Goal: Task Accomplishment & Management: Manage account settings

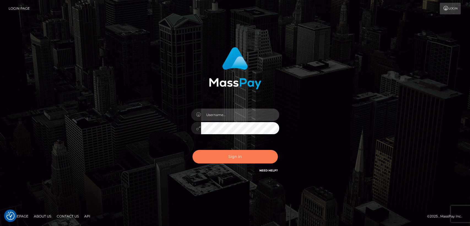
type input "nt.es"
click at [221, 158] on button "Sign in" at bounding box center [234, 156] width 85 height 13
type input "nt.es"
click at [221, 158] on button "Sign in" at bounding box center [234, 156] width 85 height 13
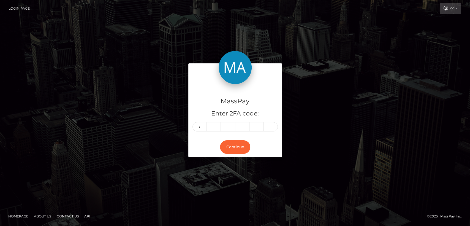
type input "8"
type input "1"
type input "3"
type input "9"
type input "0"
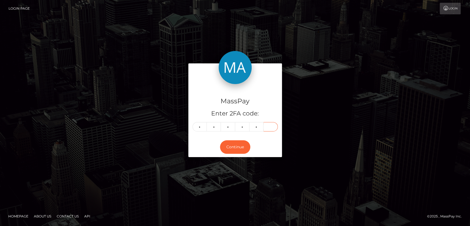
type input "6"
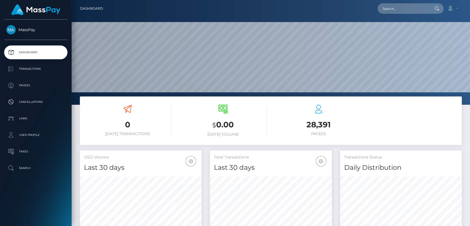
scroll to position [97, 122]
click at [24, 32] on link "MassPay" at bounding box center [36, 29] width 72 height 9
